Goal: Task Accomplishment & Management: Manage account settings

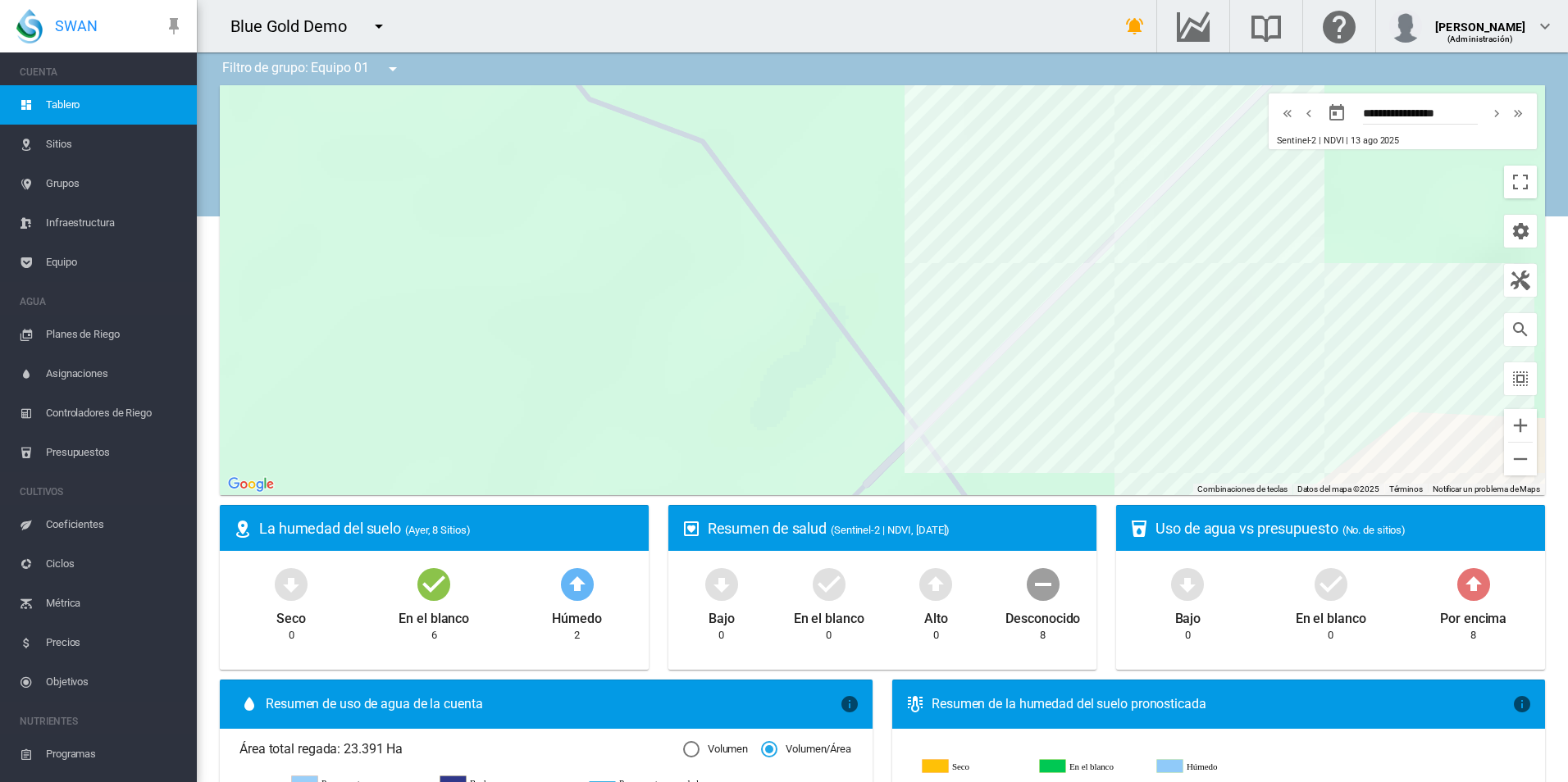
drag, startPoint x: 357, startPoint y: 27, endPoint x: 485, endPoint y: 73, distance: 136.0
click at [485, 73] on div "Blue Gold Demo Blue Gold Demo Peru Demo Pivots Demo" at bounding box center [882, 391] width 1371 height 782
click at [1509, 461] on button "Reducir" at bounding box center [1521, 459] width 32 height 32
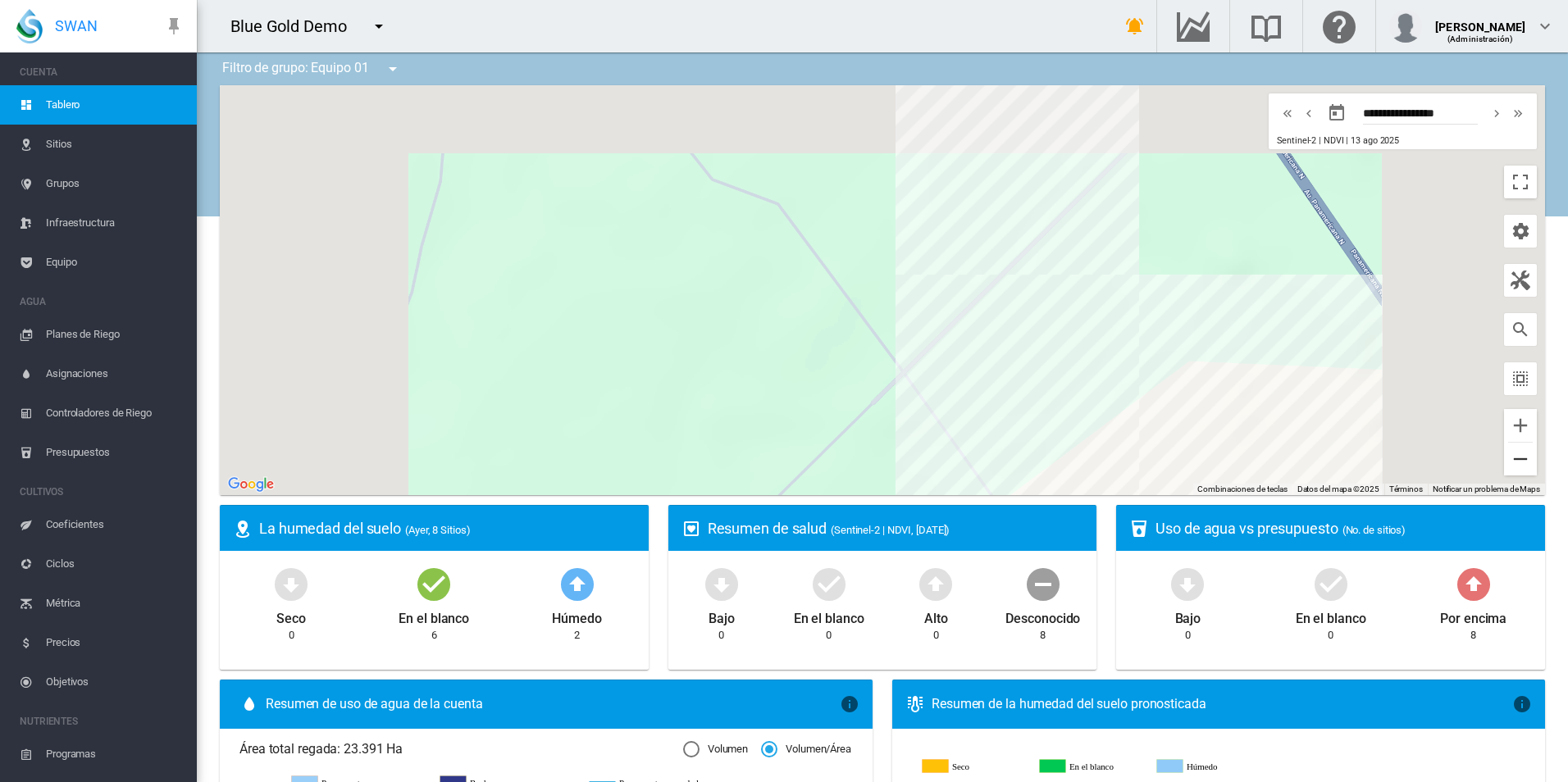
click at [1509, 461] on button "Reducir" at bounding box center [1521, 459] width 32 height 32
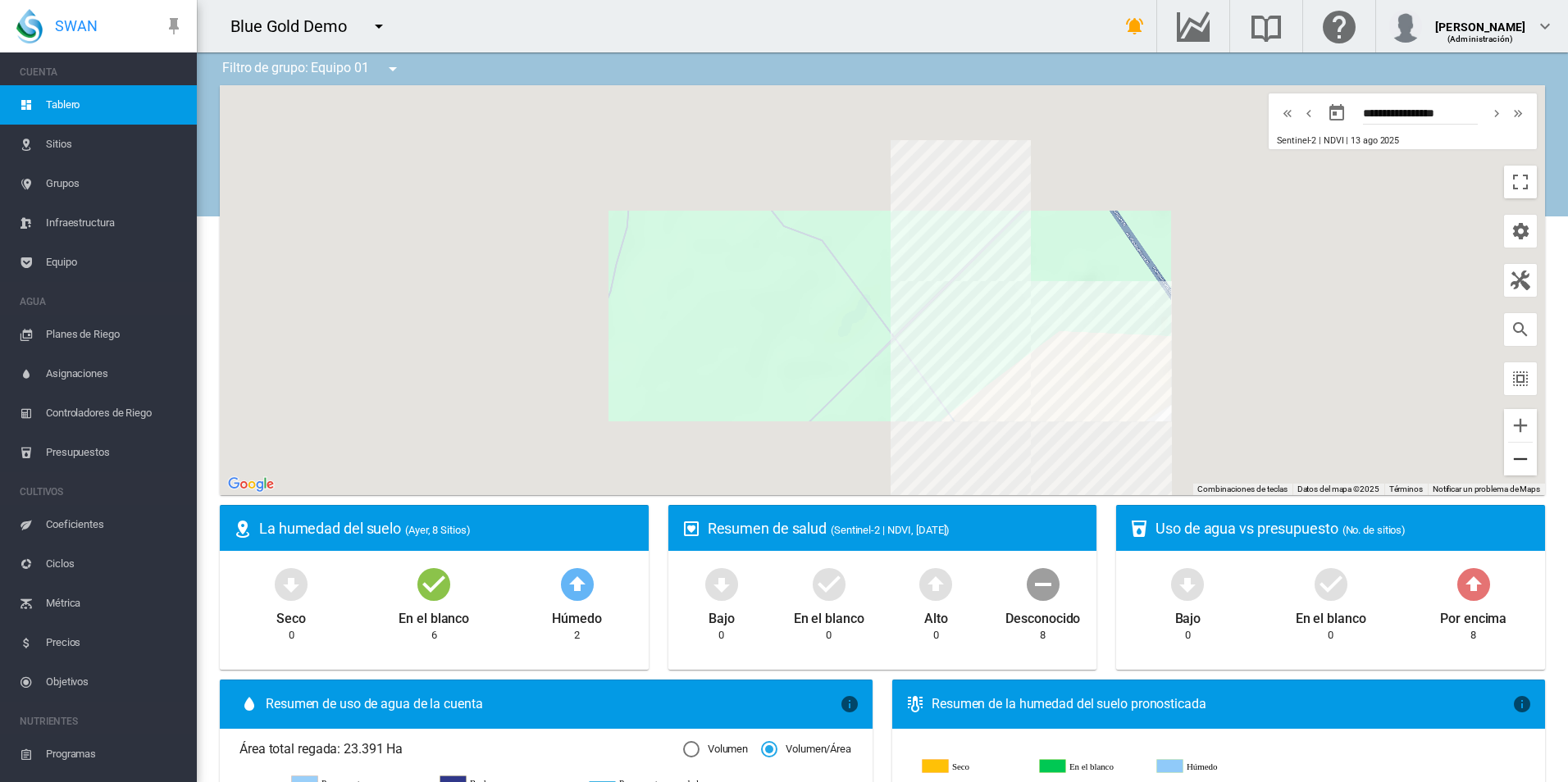
click at [1509, 461] on button "Reducir" at bounding box center [1521, 459] width 32 height 32
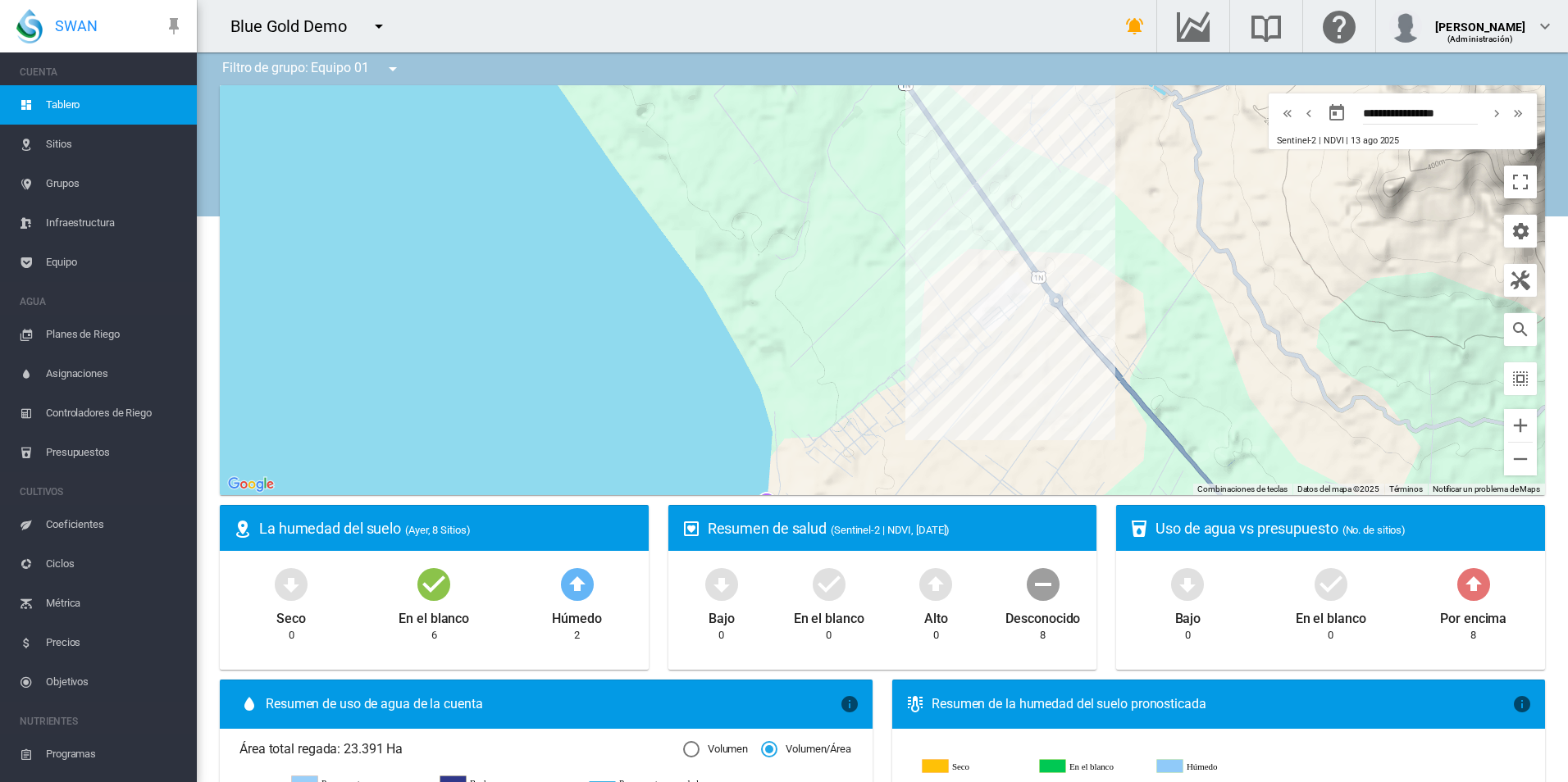
drag, startPoint x: 1028, startPoint y: 311, endPoint x: 1049, endPoint y: 217, distance: 96.3
click at [1049, 217] on div at bounding box center [882, 290] width 1326 height 410
click at [940, 227] on div "01-01 (3.16 Ha)" at bounding box center [882, 290] width 1326 height 410
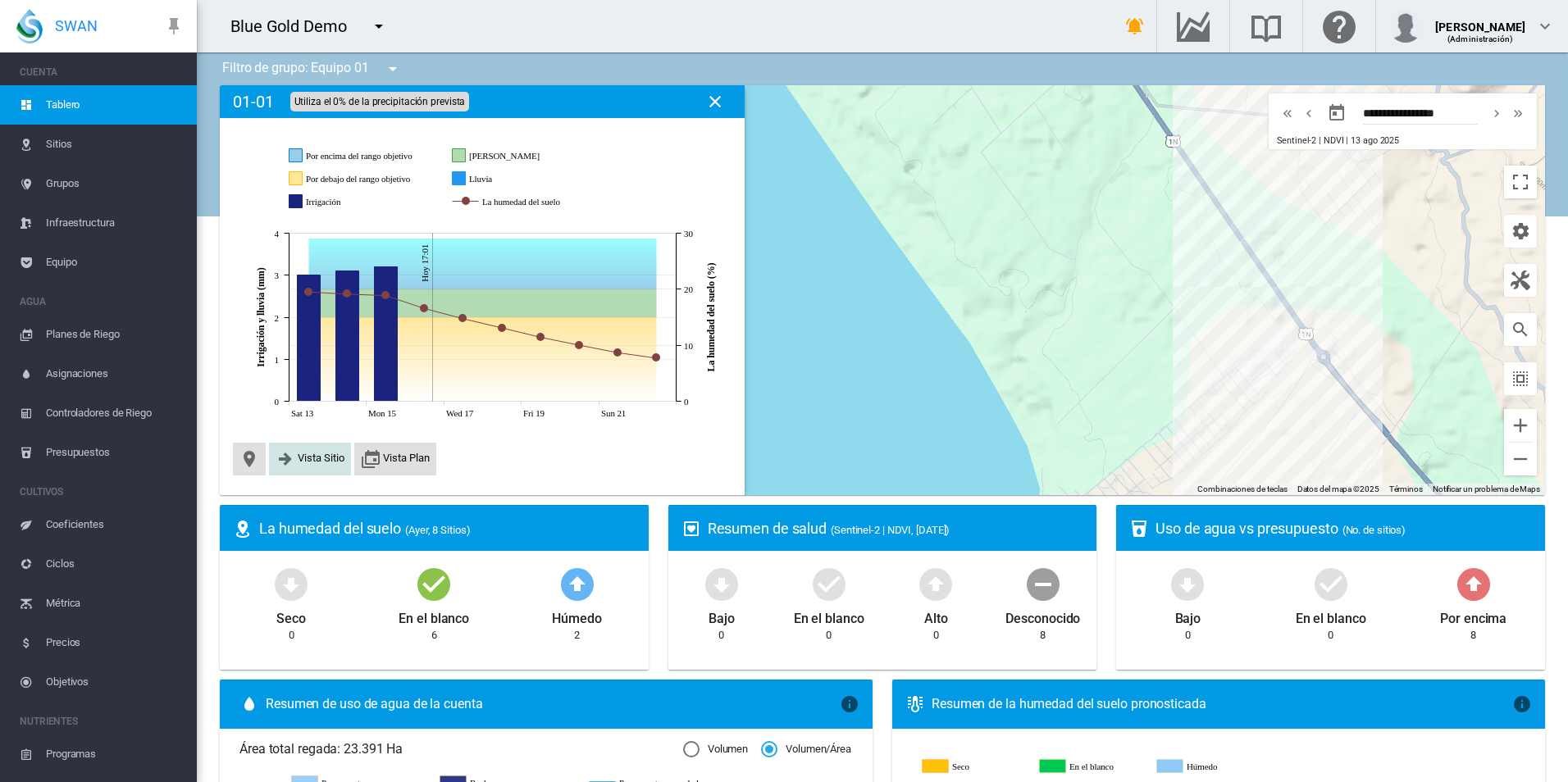
click at [312, 456] on span "Vista Sitio" at bounding box center [321, 457] width 47 height 12
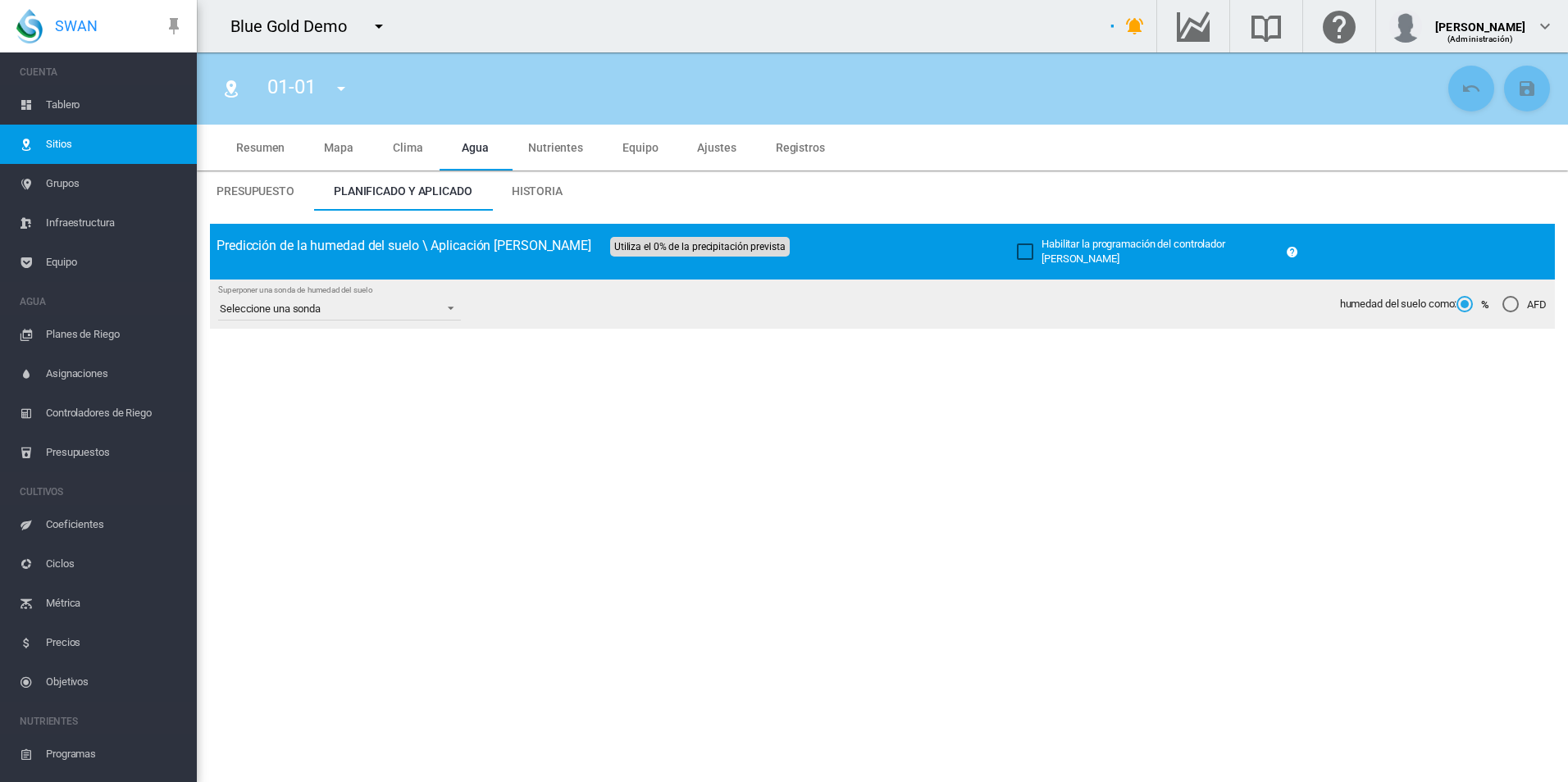
type input "*****"
type input "********"
type input "*********"
type input "**"
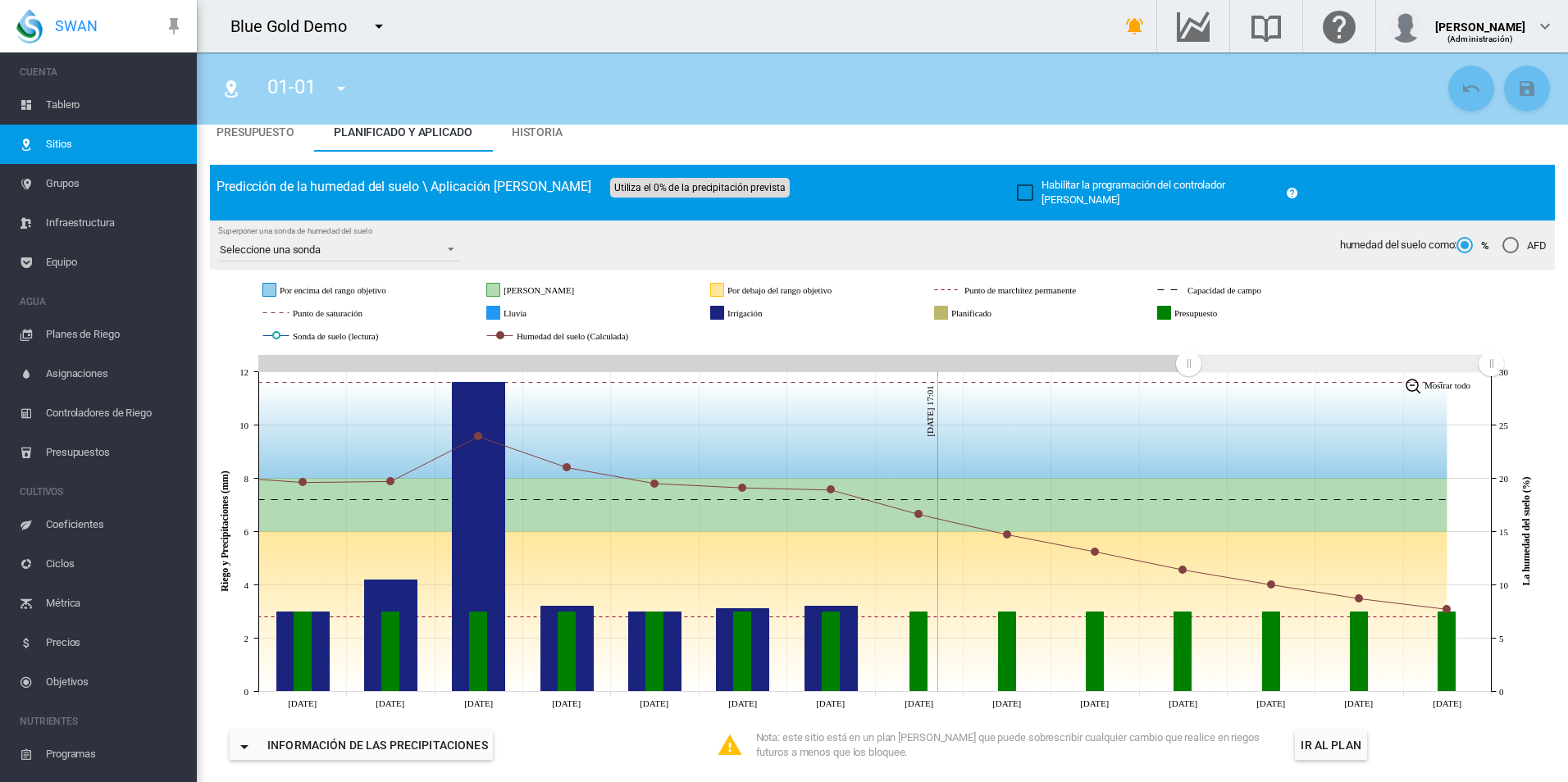
scroll to position [122, 0]
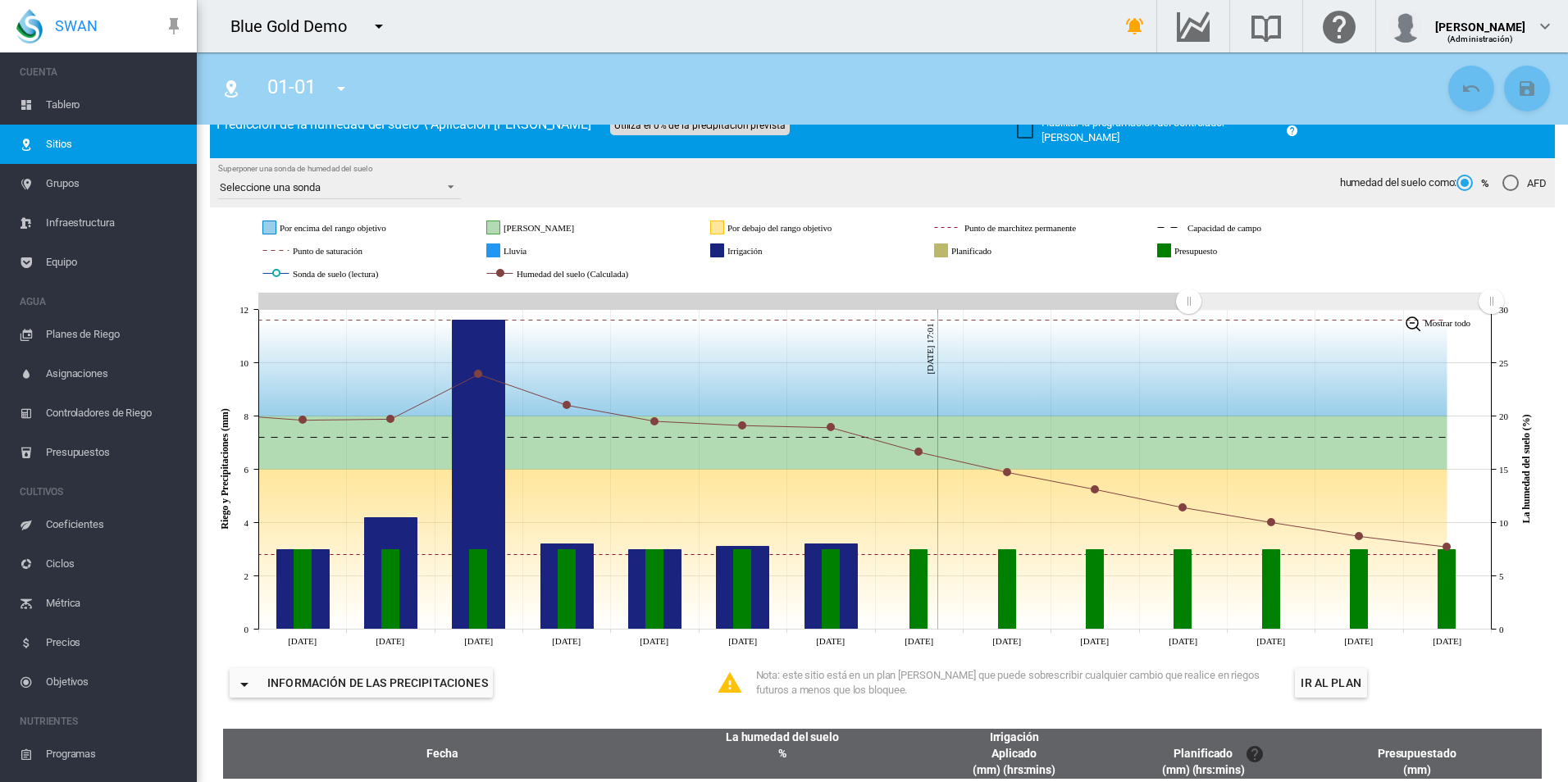
click at [971, 62] on div "01-01 01-01 01-02 01-03 [PHONE_NUMBER]" at bounding box center [882, 88] width 1371 height 72
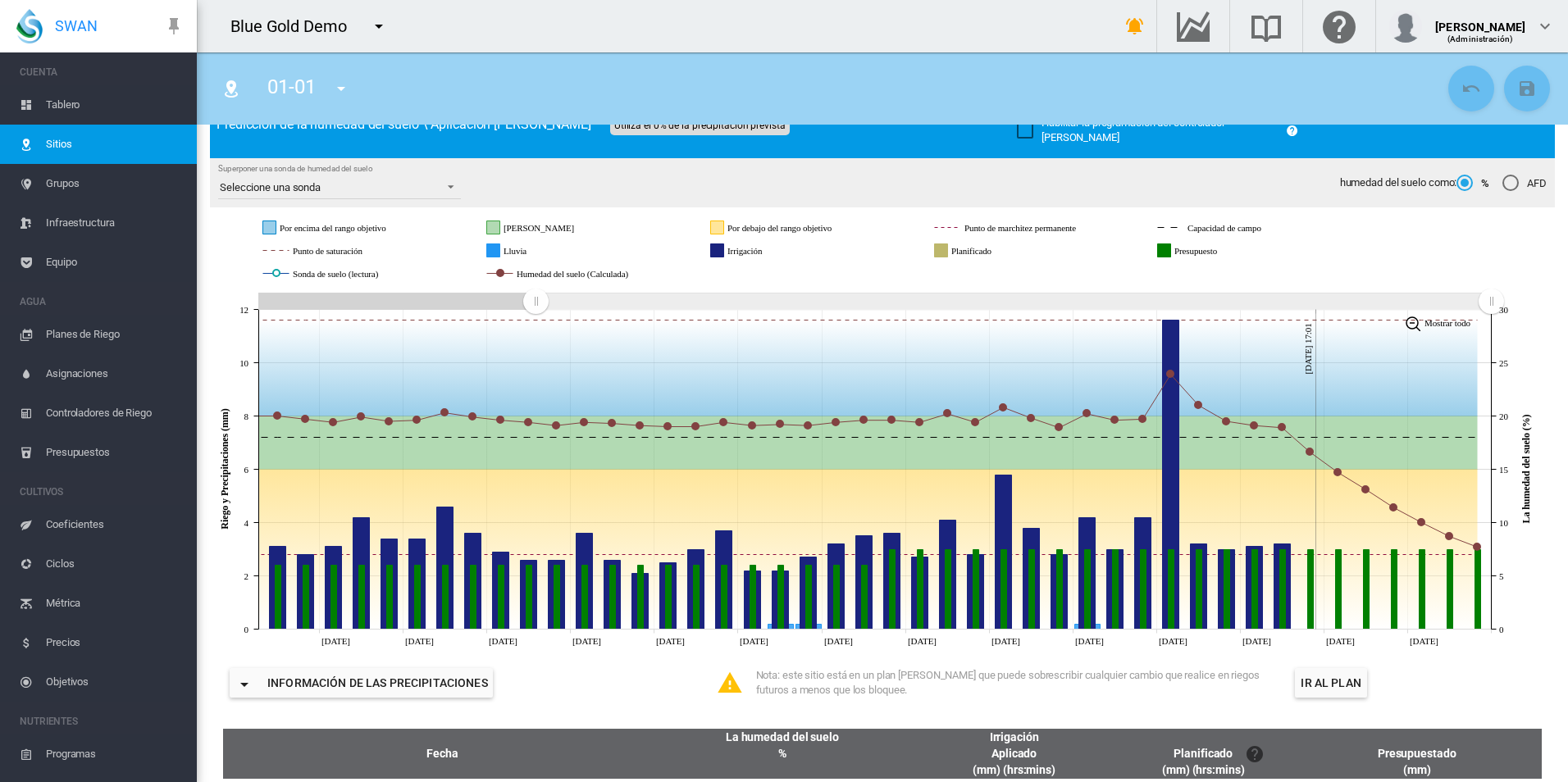
drag, startPoint x: 1190, startPoint y: 294, endPoint x: 536, endPoint y: 296, distance: 654.0
click at [536, 296] on rect "Zoom chart using cursor arrows" at bounding box center [537, 302] width 21 height 17
click at [1190, 21] on md-icon "Ir al Centro de Datos" at bounding box center [1193, 27] width 39 height 20
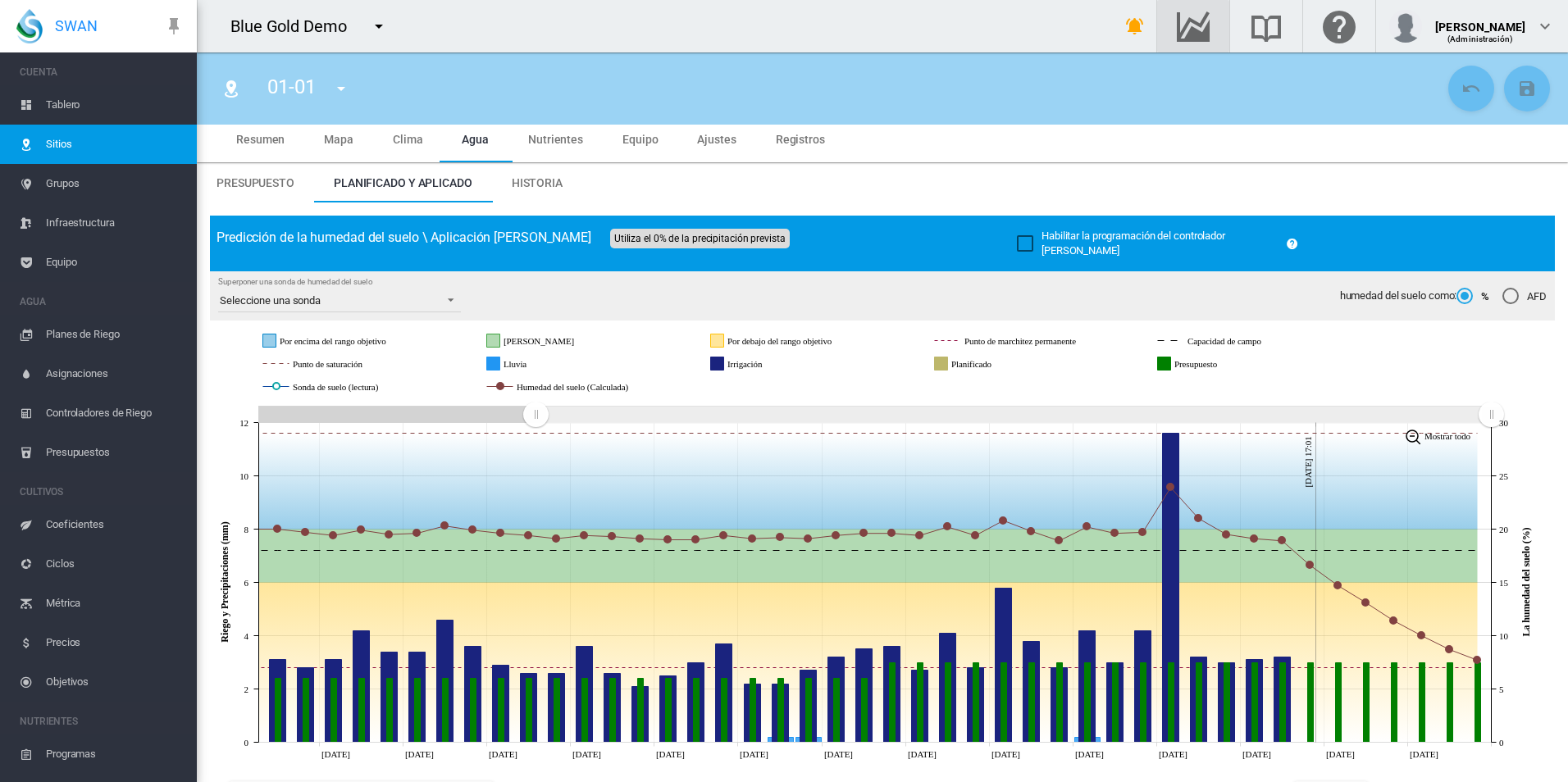
scroll to position [0, 0]
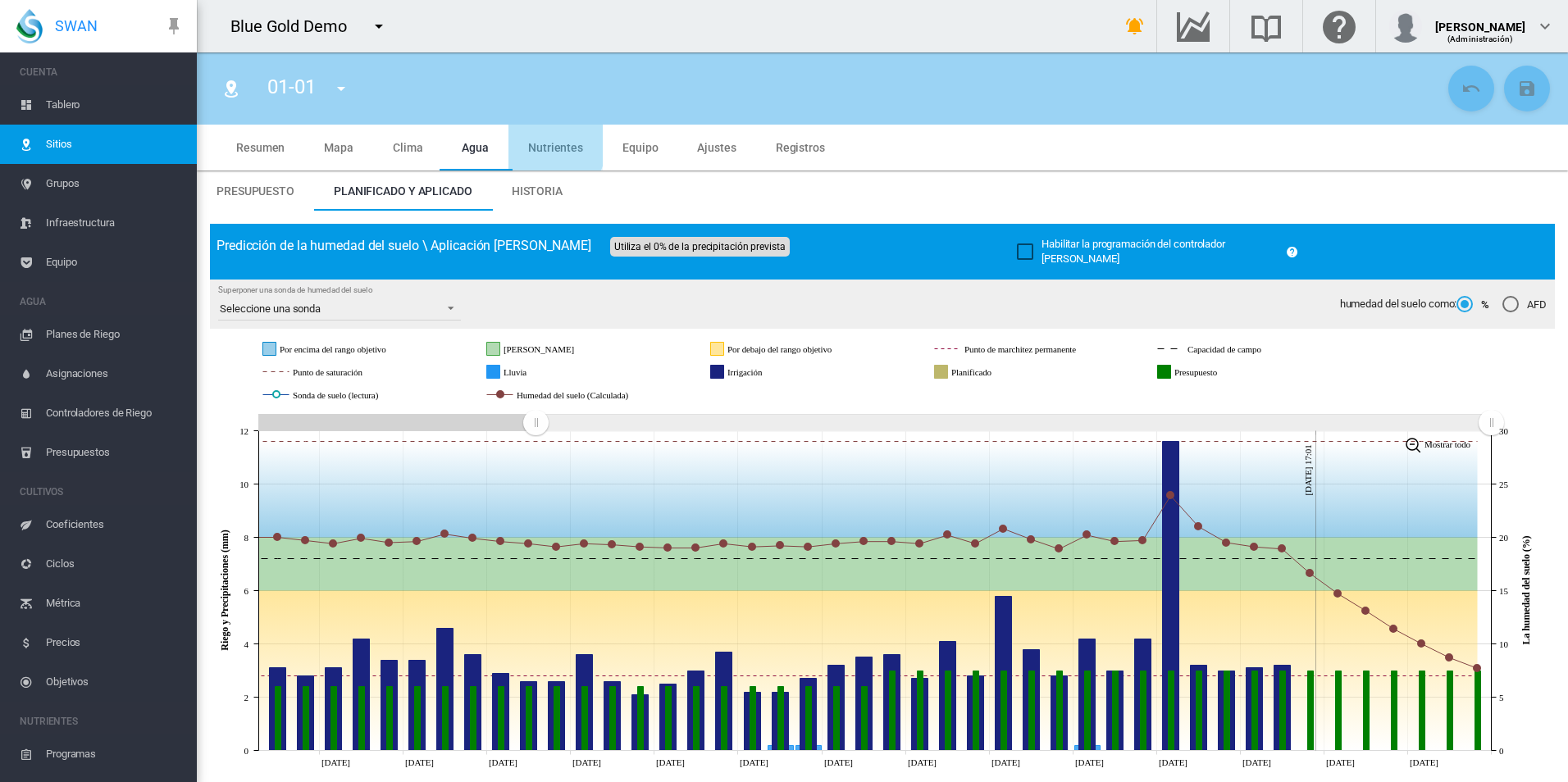
click at [544, 145] on span "Nutrientes" at bounding box center [556, 147] width 55 height 13
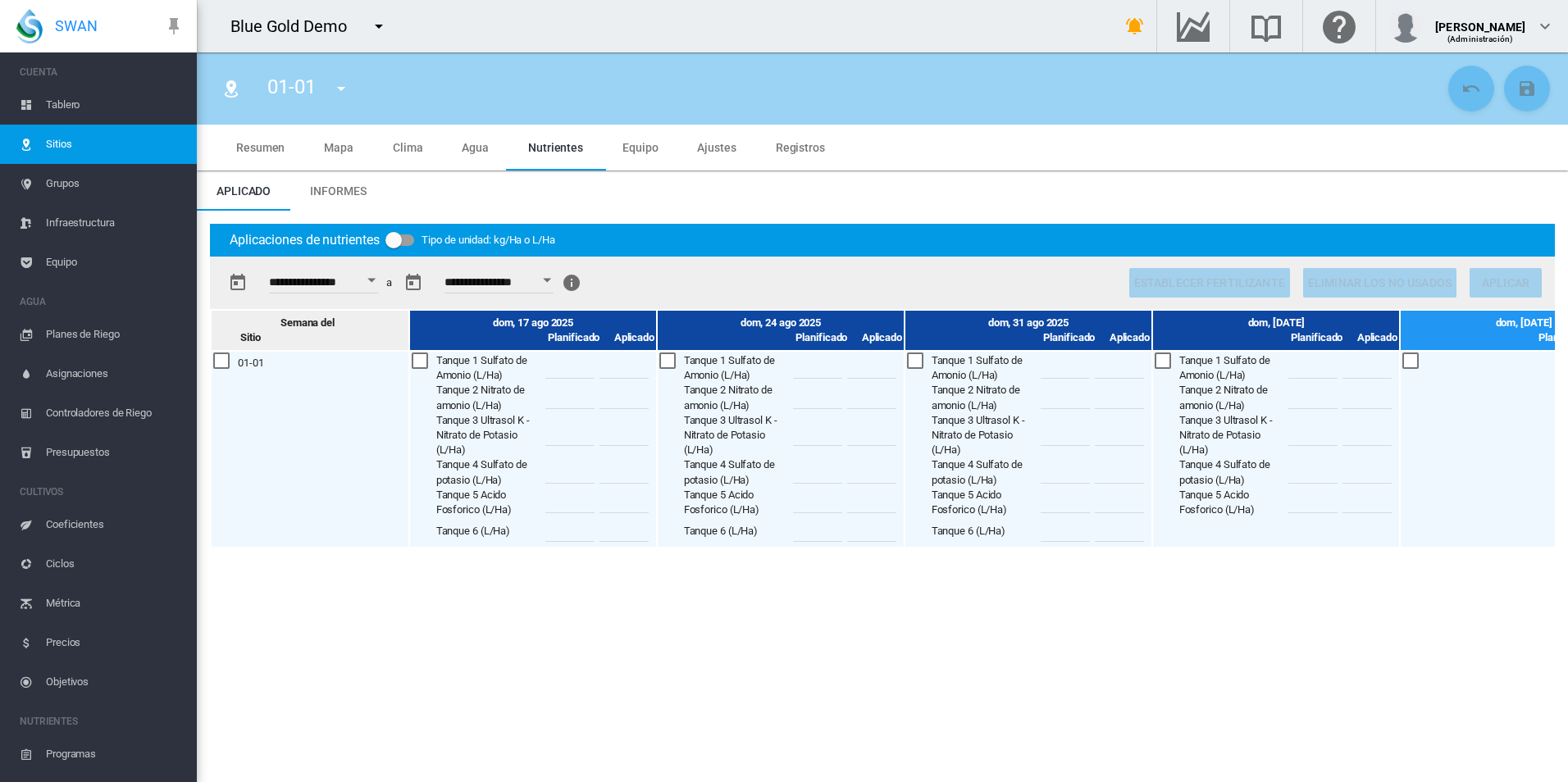
click at [562, 281] on button "Open calendar" at bounding box center [547, 280] width 29 height 29
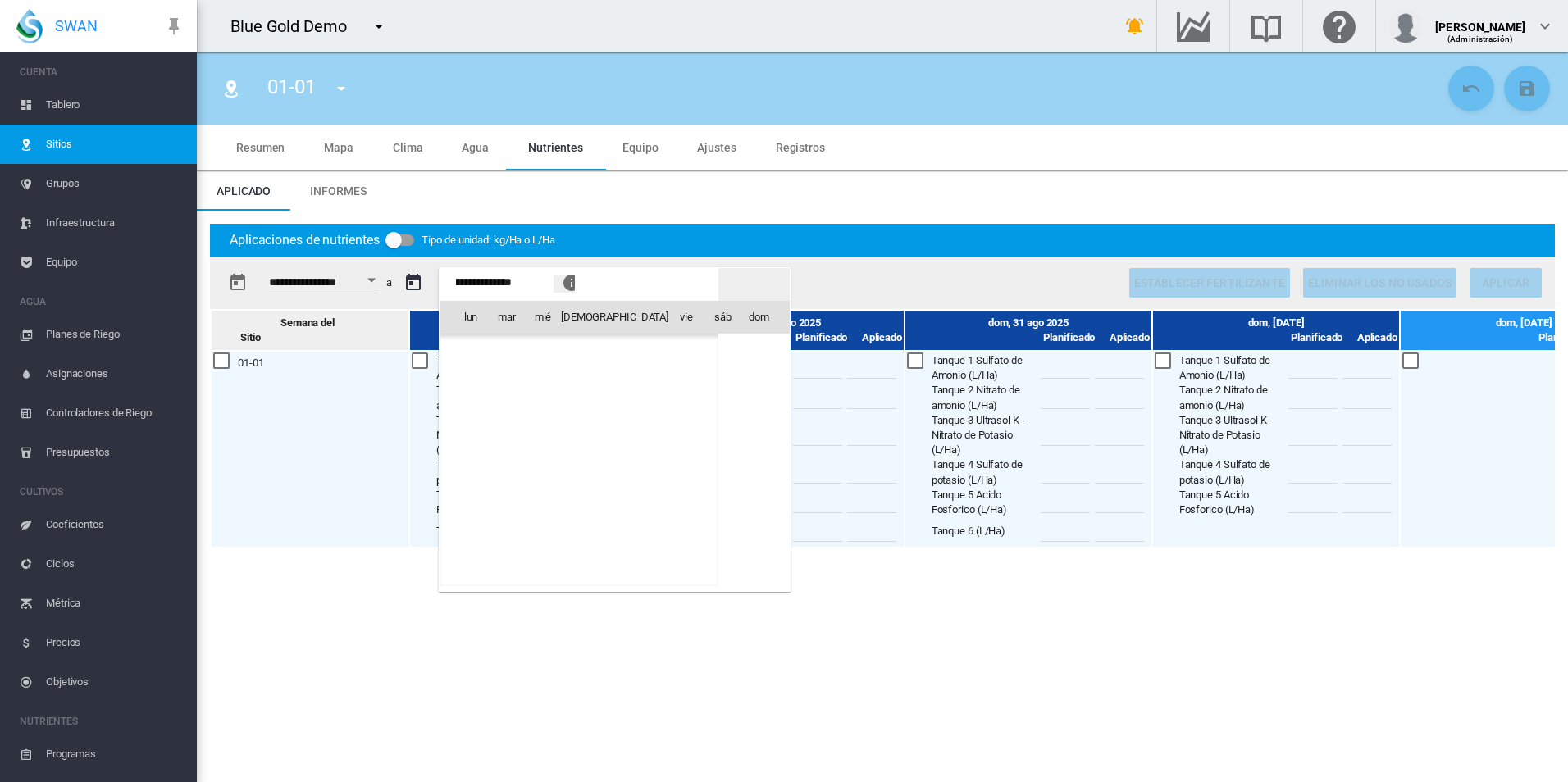
scroll to position [41066, 0]
click at [487, 346] on span "[DATE]" at bounding box center [476, 352] width 33 height 13
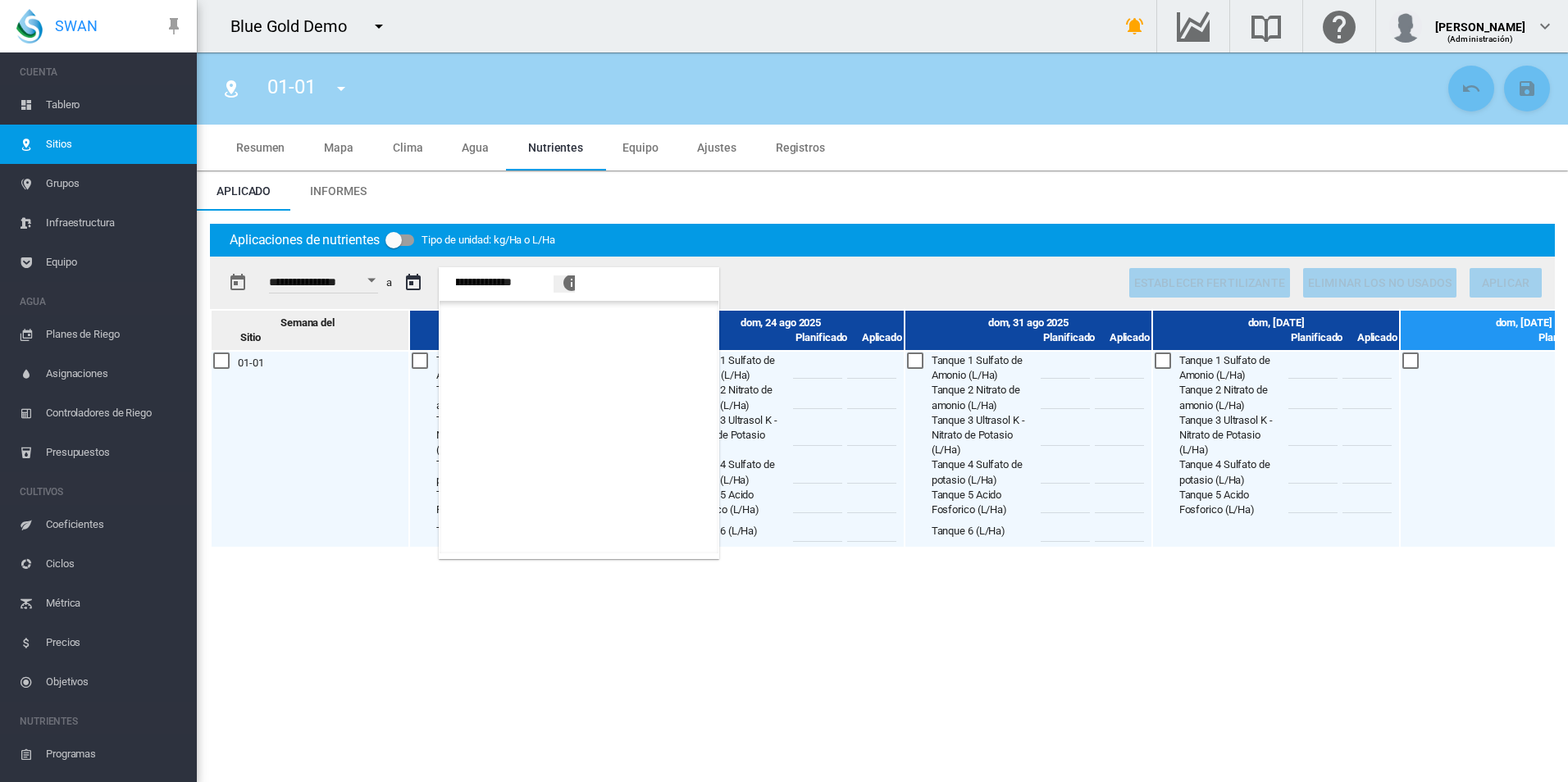
scroll to position [1083, 0]
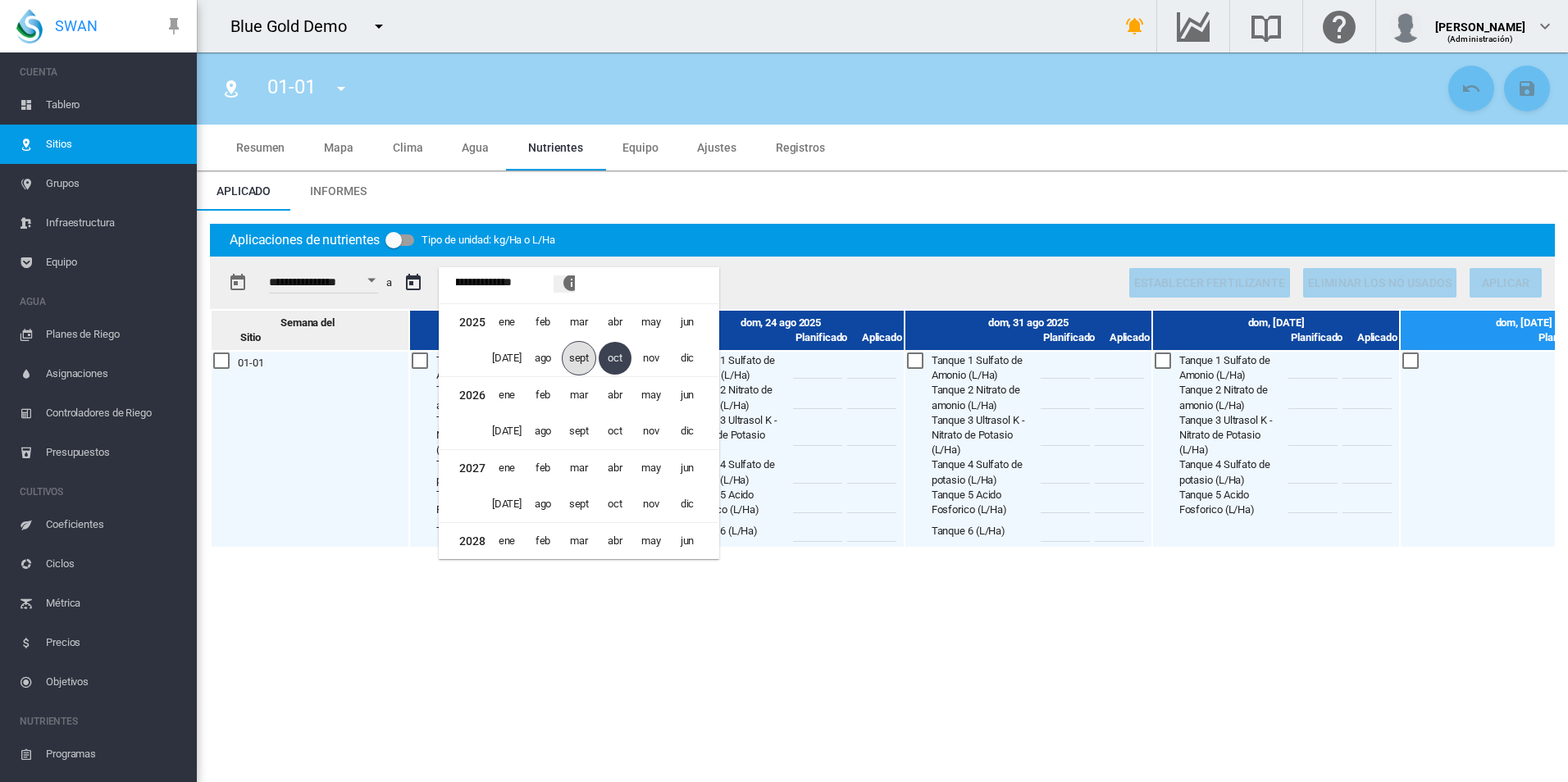
click at [568, 347] on span "sept" at bounding box center [578, 358] width 34 height 34
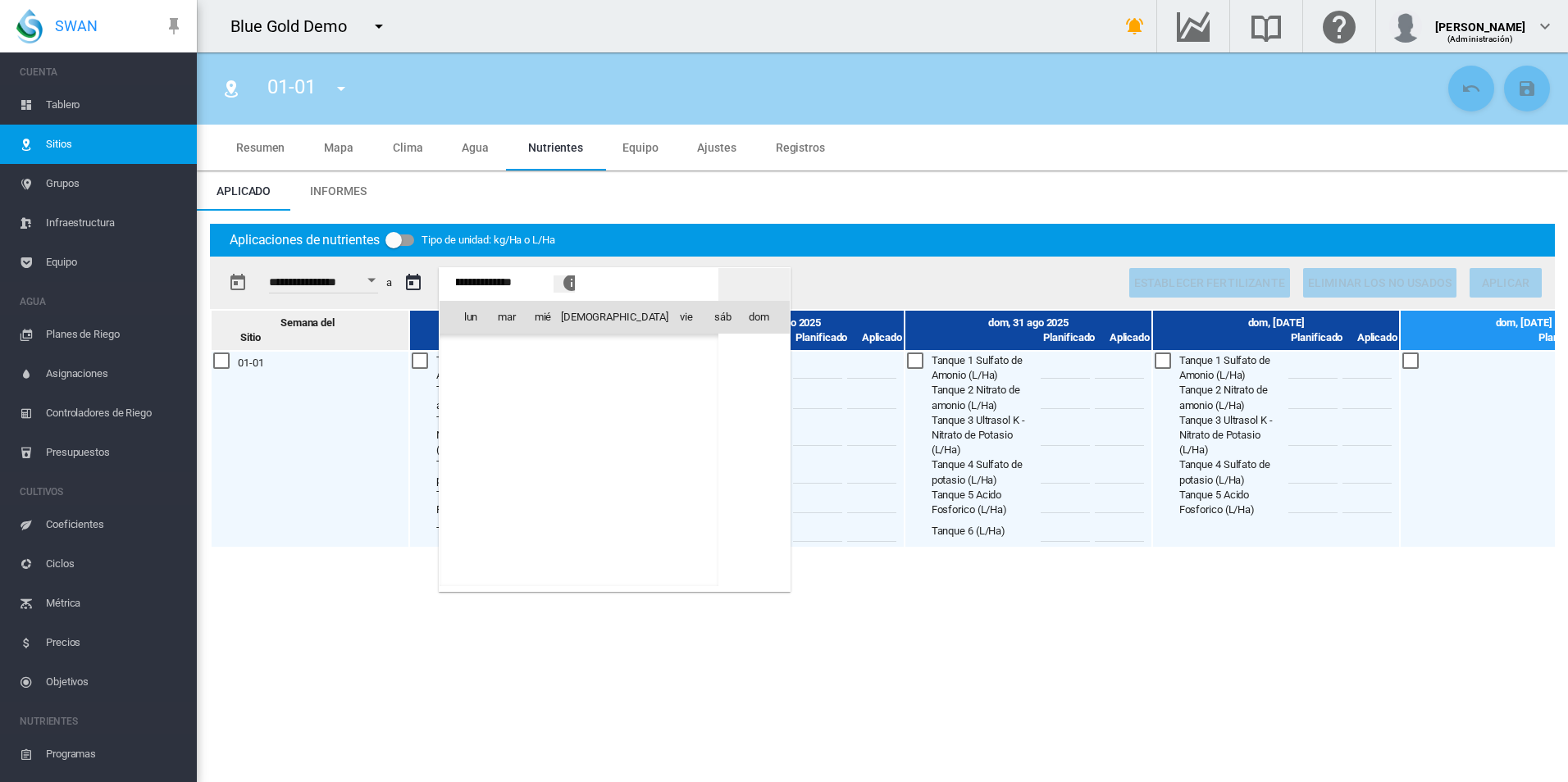
scroll to position [40849, 0]
click at [579, 426] on td "11" at bounding box center [578, 424] width 36 height 36
click at [689, 420] on span "14" at bounding box center [687, 424] width 32 height 32
type input "**********"
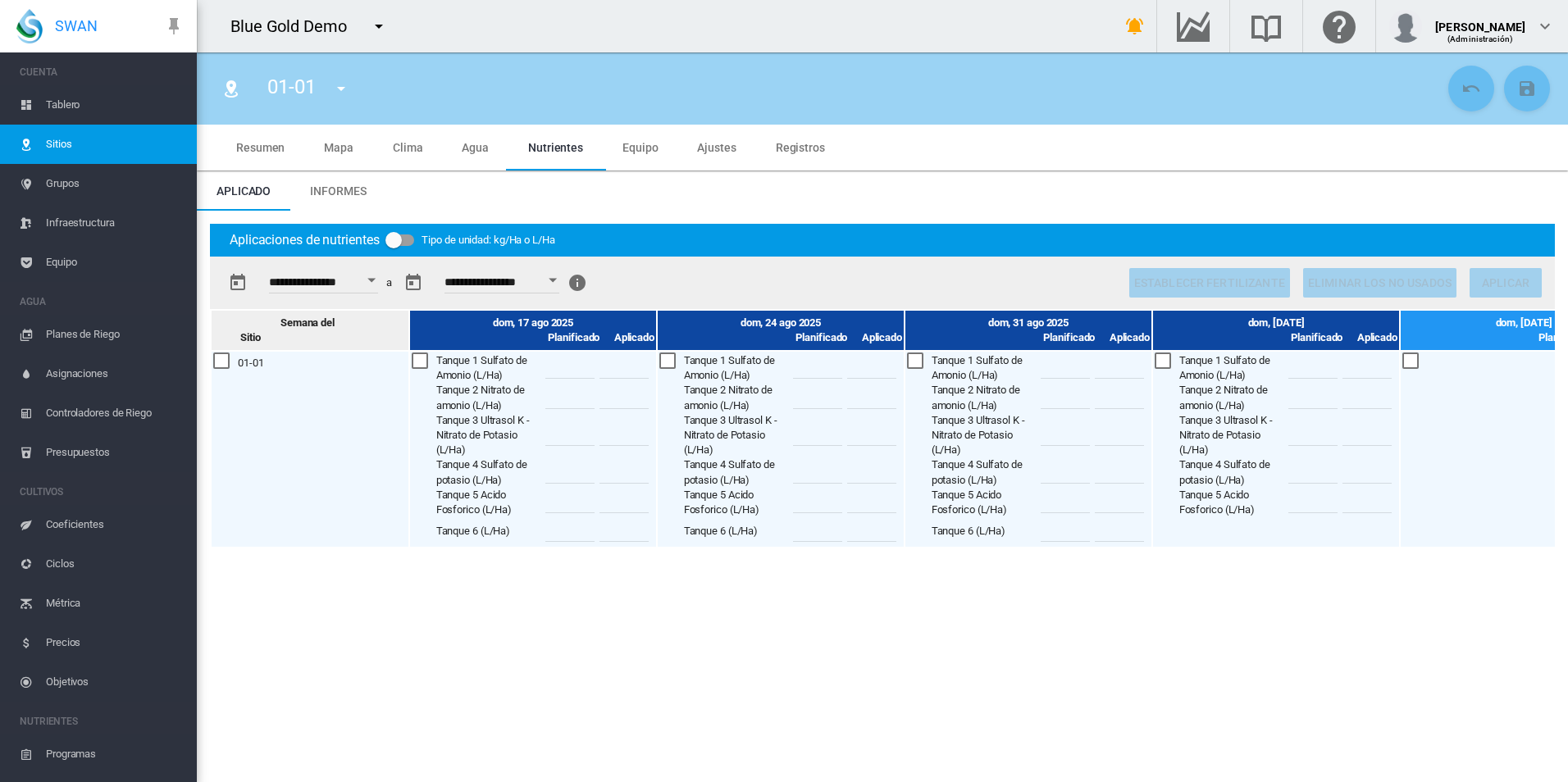
click at [387, 286] on button "Open calendar" at bounding box center [371, 280] width 29 height 29
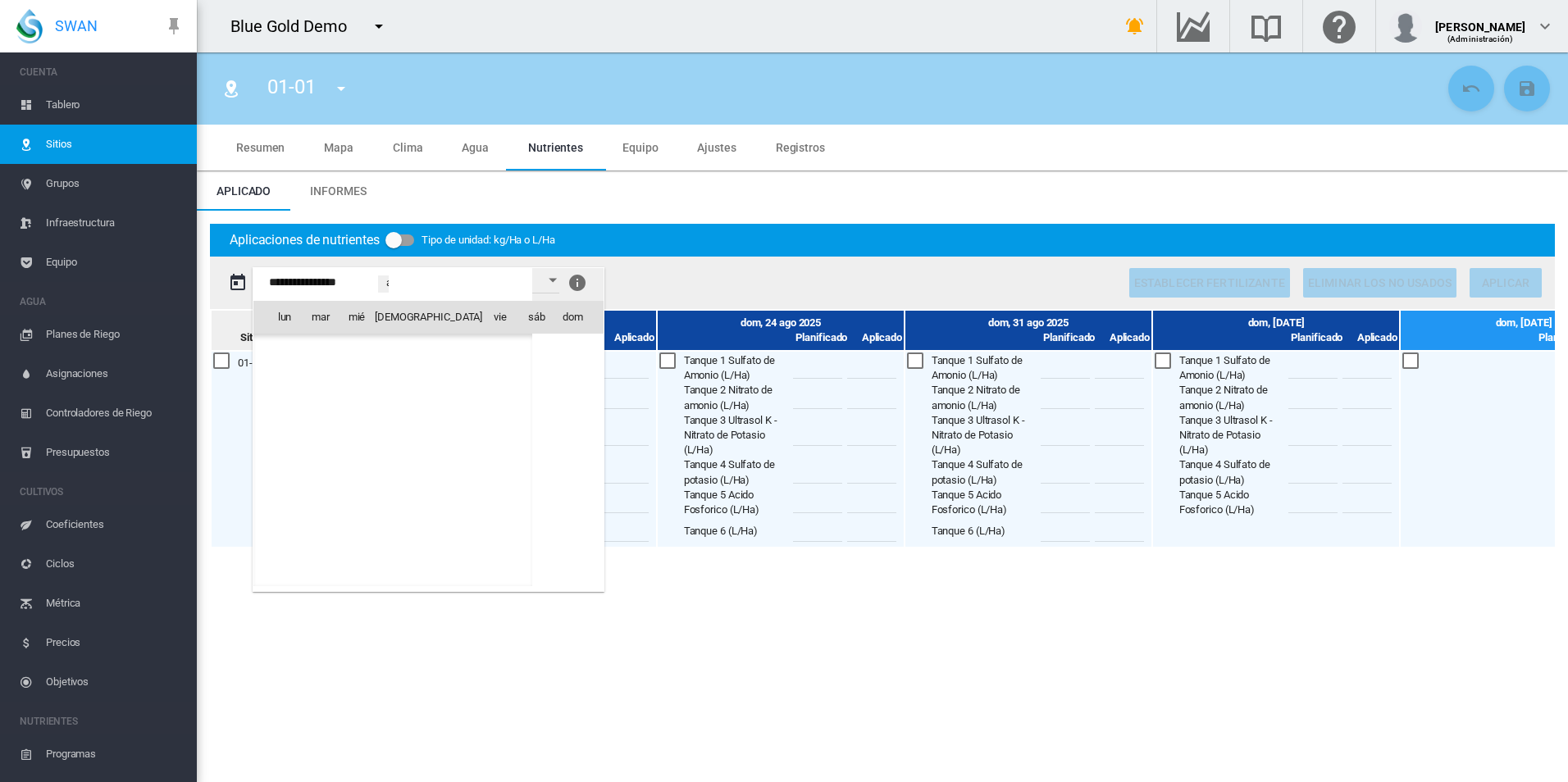
scroll to position [40632, 0]
click at [493, 359] on span "3" at bounding box center [501, 352] width 32 height 32
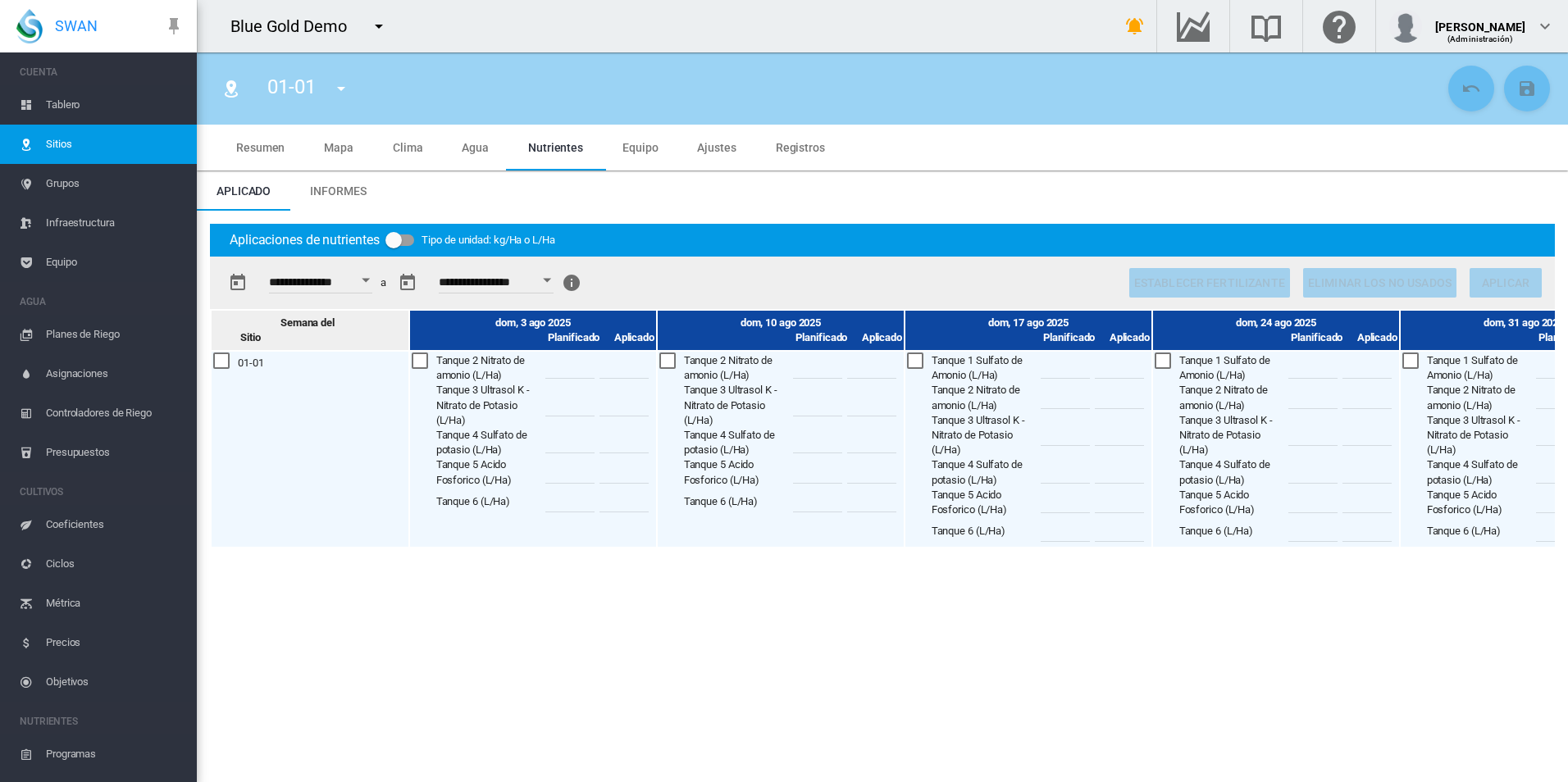
click at [370, 278] on div "Open calendar" at bounding box center [366, 280] width 8 height 4
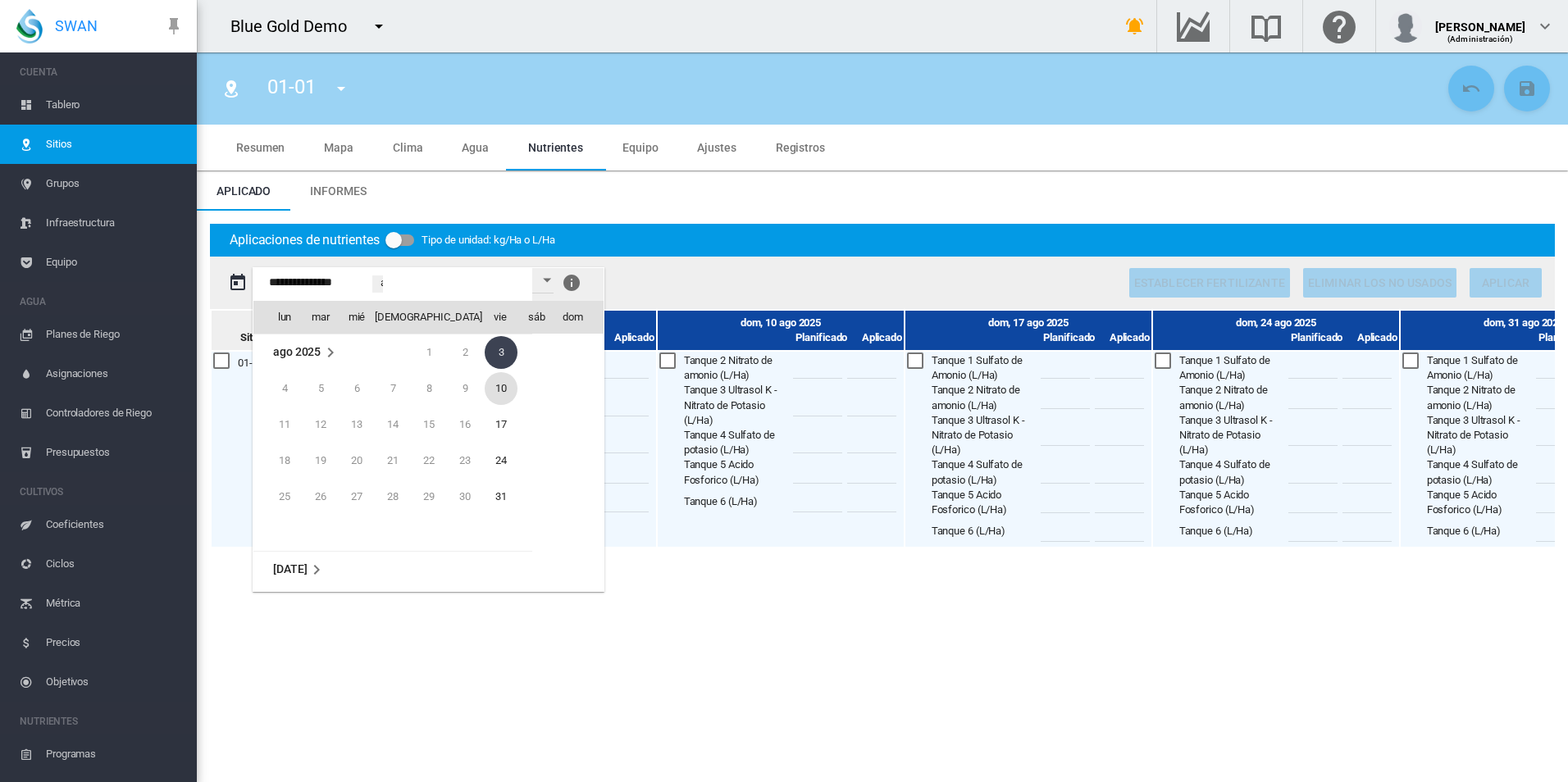
click at [500, 394] on span "10" at bounding box center [501, 388] width 32 height 32
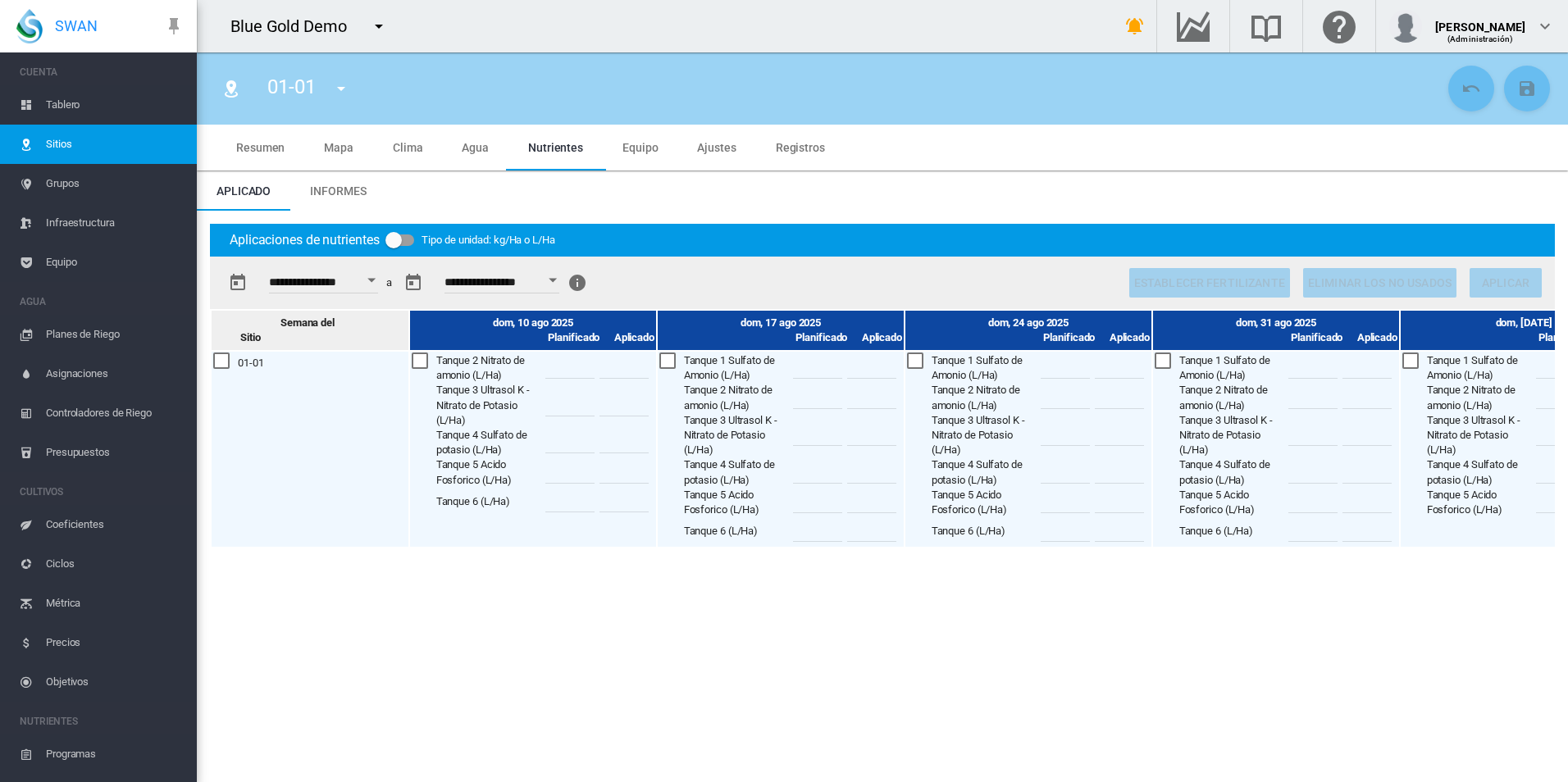
click at [376, 279] on div "Open calendar" at bounding box center [372, 280] width 8 height 4
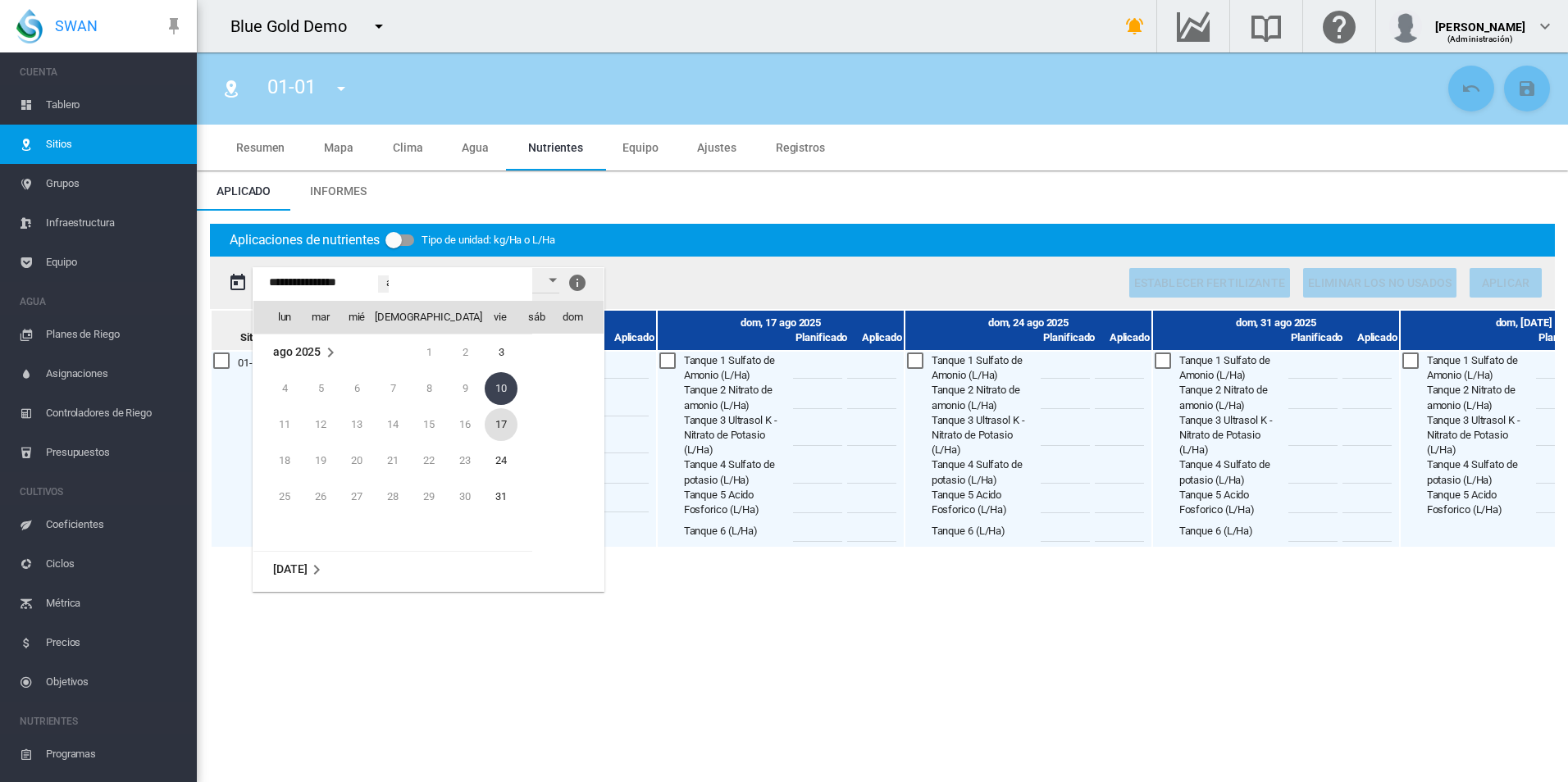
click at [508, 419] on span "17" at bounding box center [501, 424] width 32 height 32
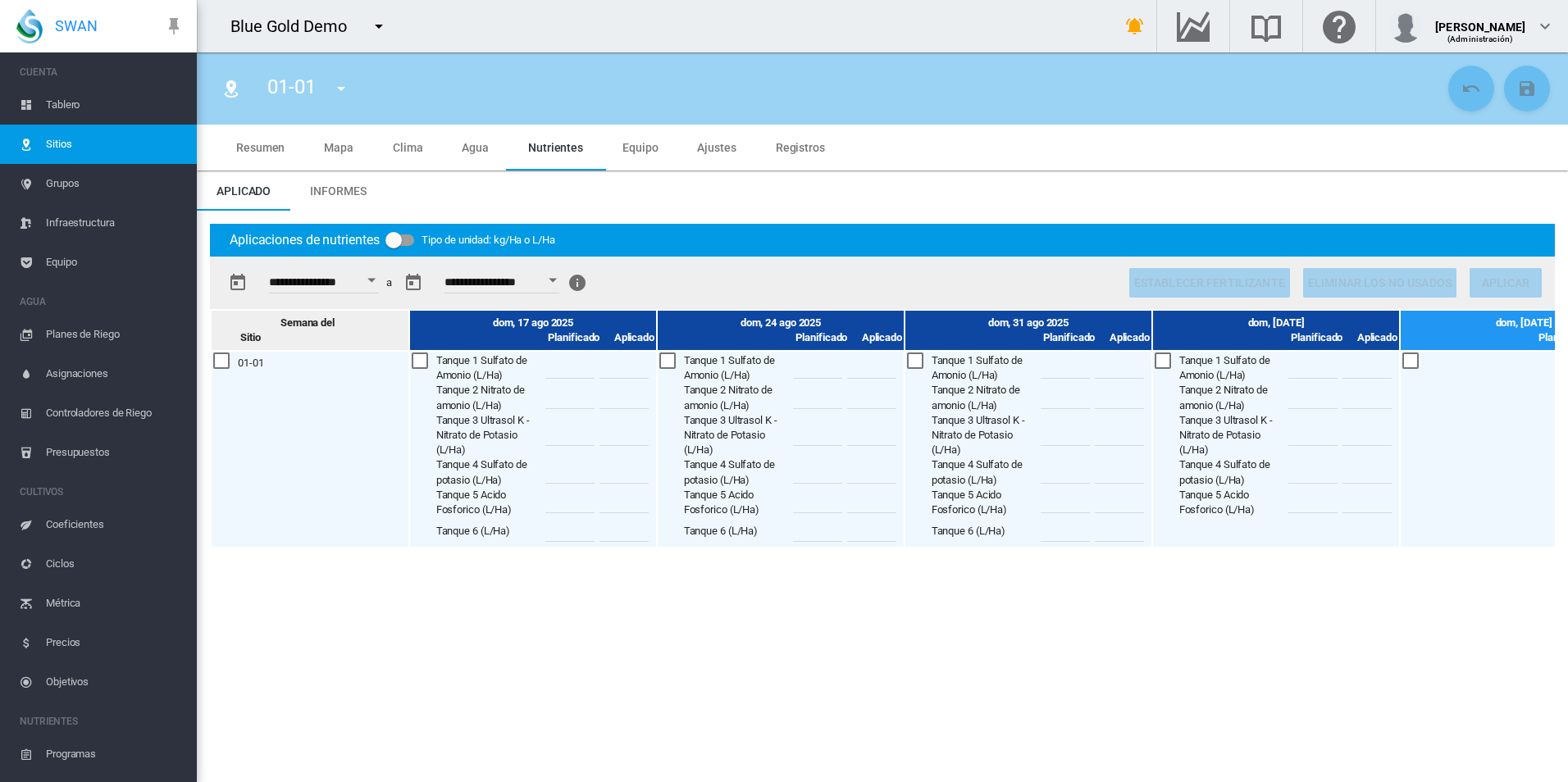
click at [385, 276] on button "Open calendar" at bounding box center [371, 280] width 29 height 29
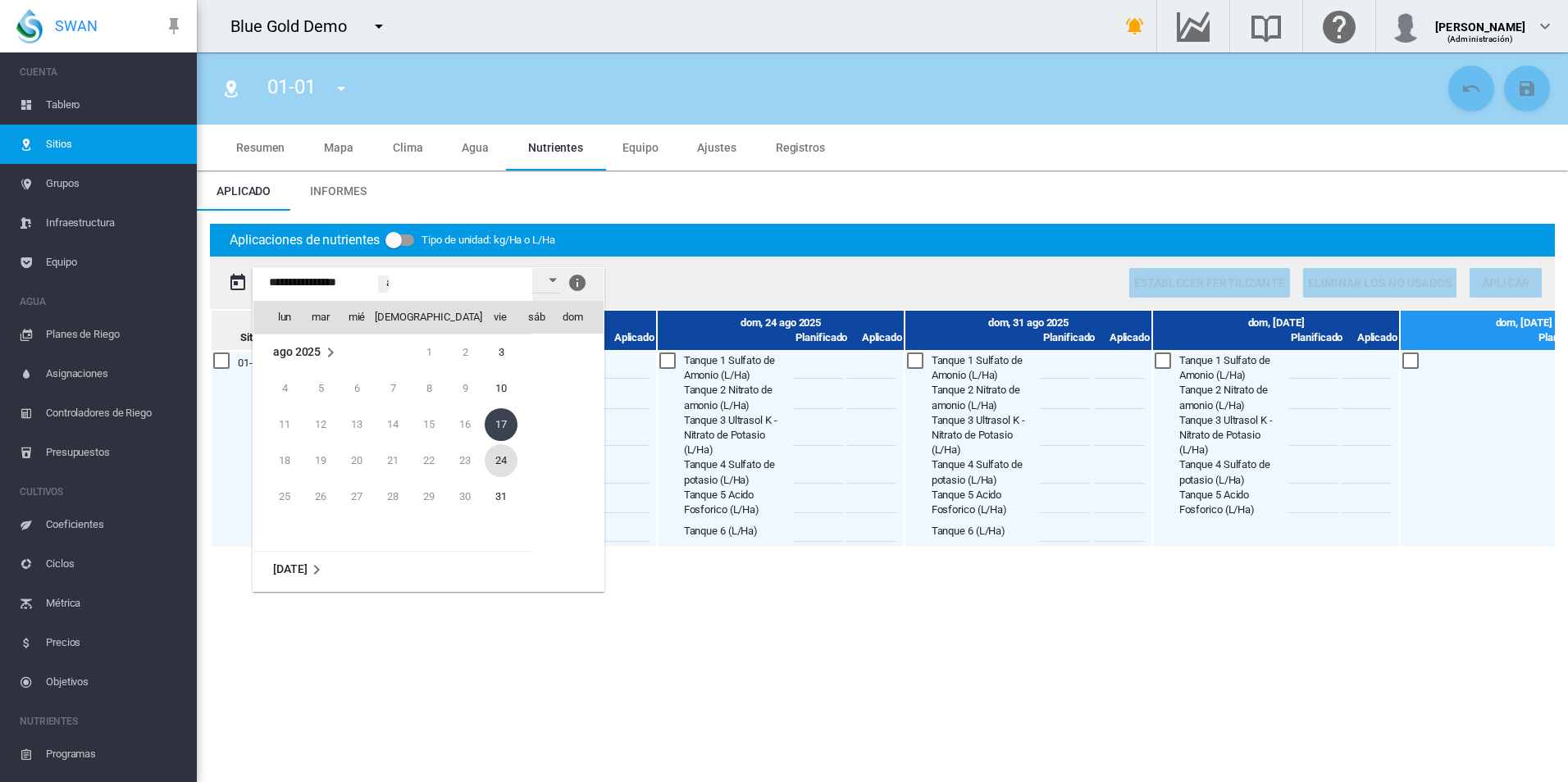
click at [504, 456] on span "24" at bounding box center [501, 461] width 32 height 32
type input "**********"
